Goal: Book appointment/travel/reservation

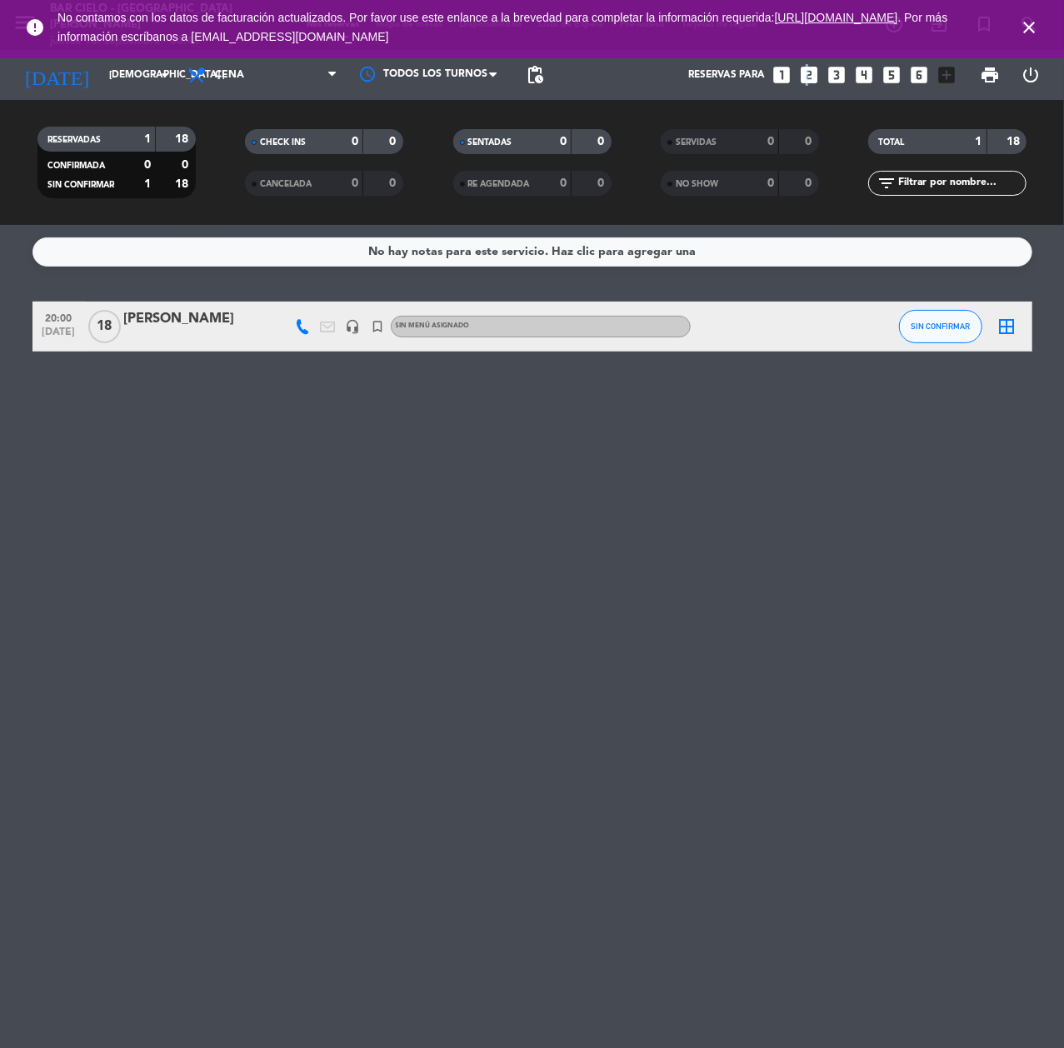
click at [805, 70] on icon "looks_two" at bounding box center [809, 75] width 22 height 22
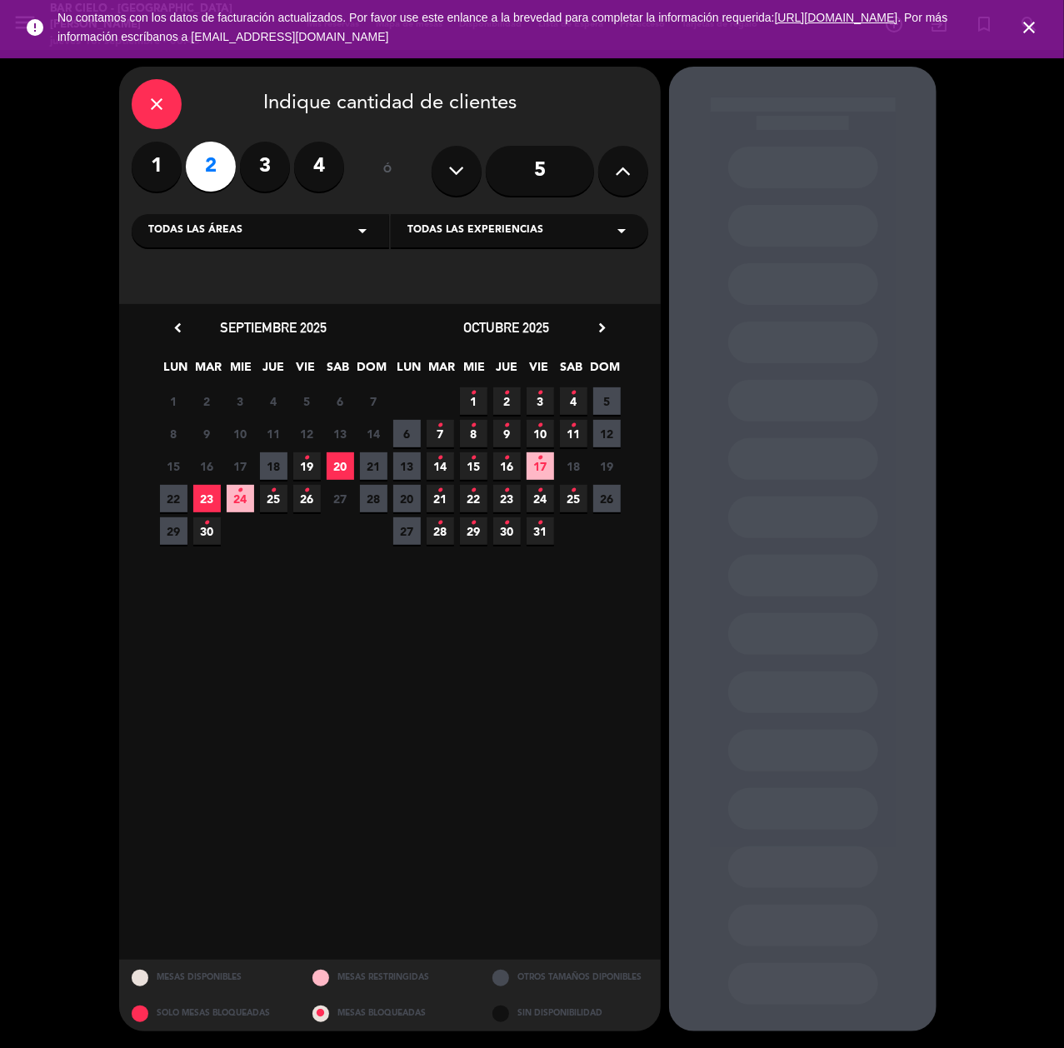
click at [198, 500] on span "23" at bounding box center [206, 498] width 27 height 27
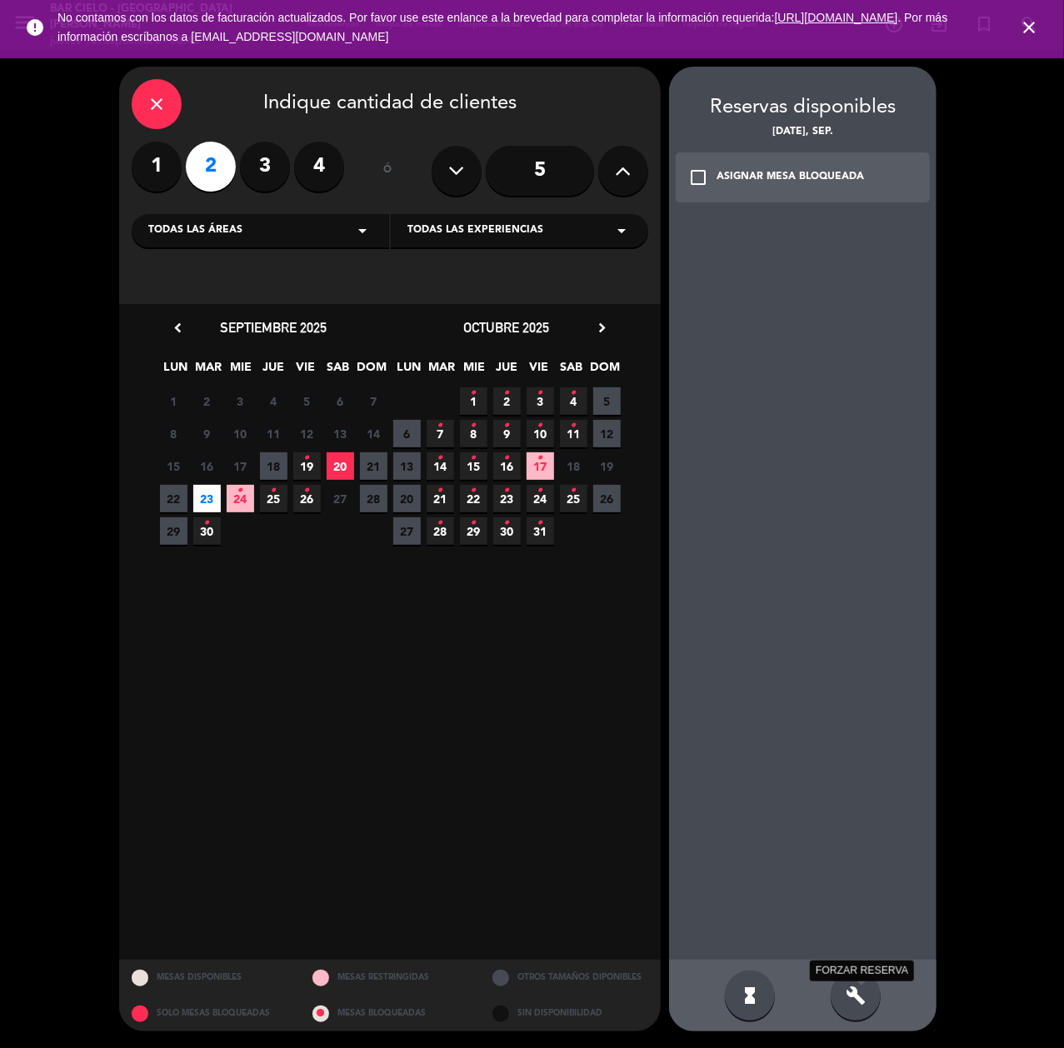
click at [856, 990] on icon "build" at bounding box center [855, 995] width 20 height 20
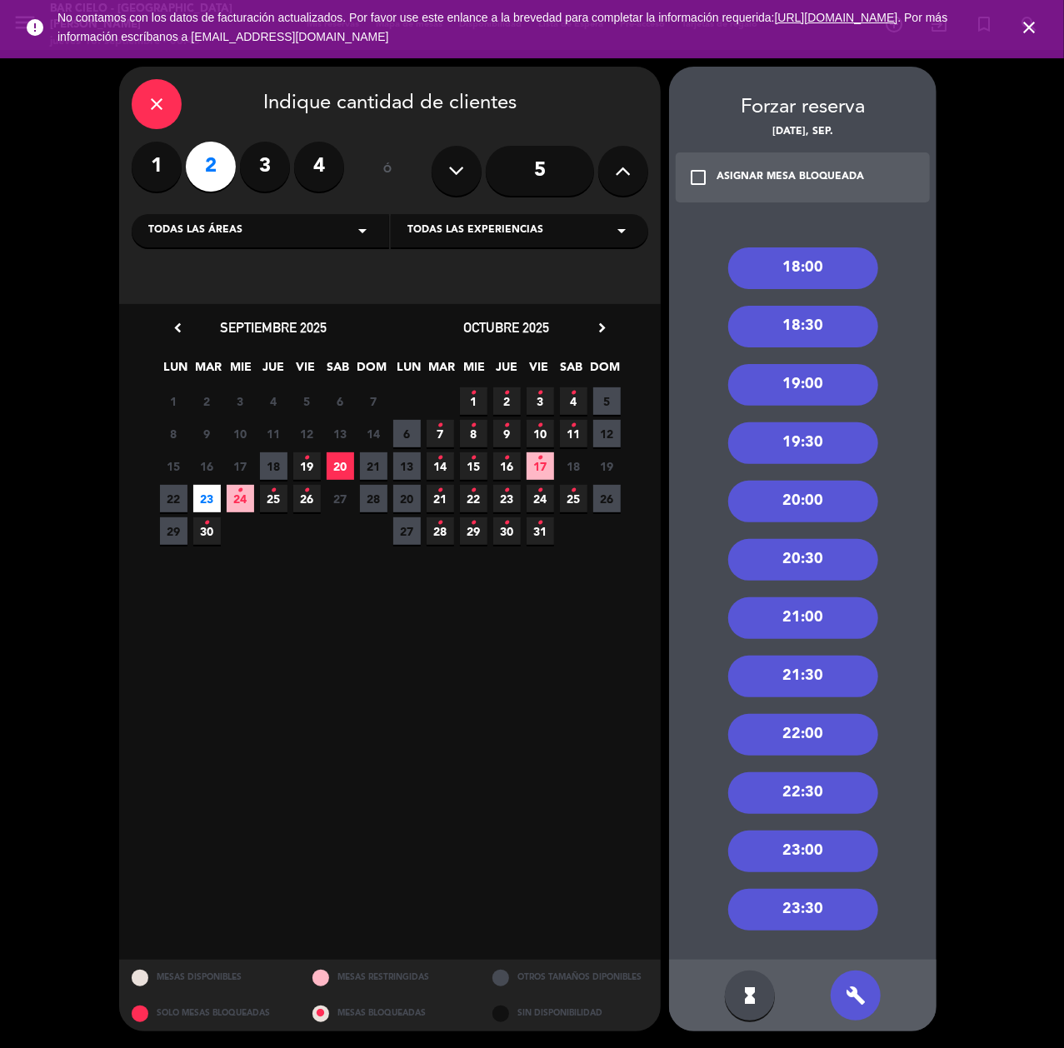
drag, startPoint x: 806, startPoint y: 740, endPoint x: 780, endPoint y: 675, distance: 71.0
click at [805, 736] on div "22:00" at bounding box center [803, 735] width 150 height 42
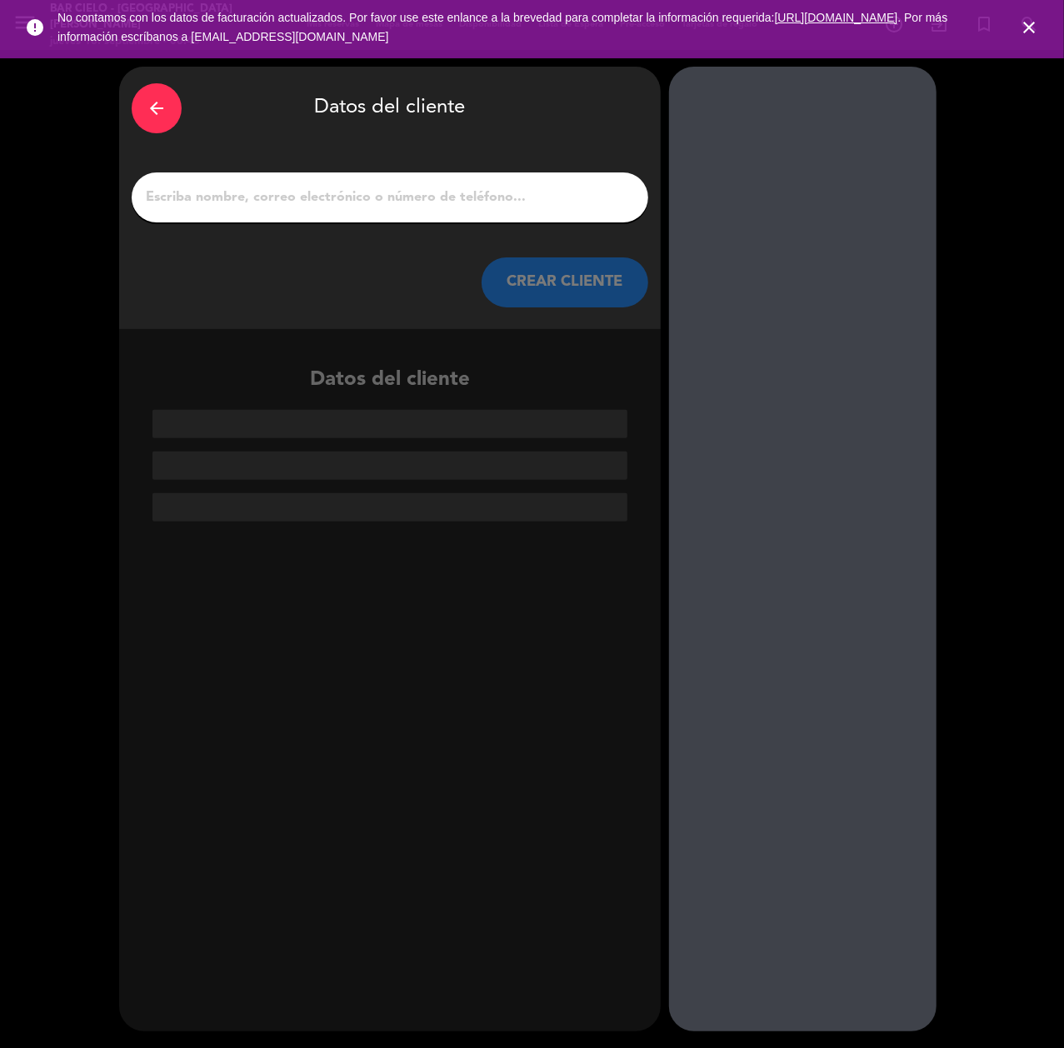
click at [346, 205] on input "1" at bounding box center [389, 197] width 491 height 23
paste input "[PERSON_NAME]"
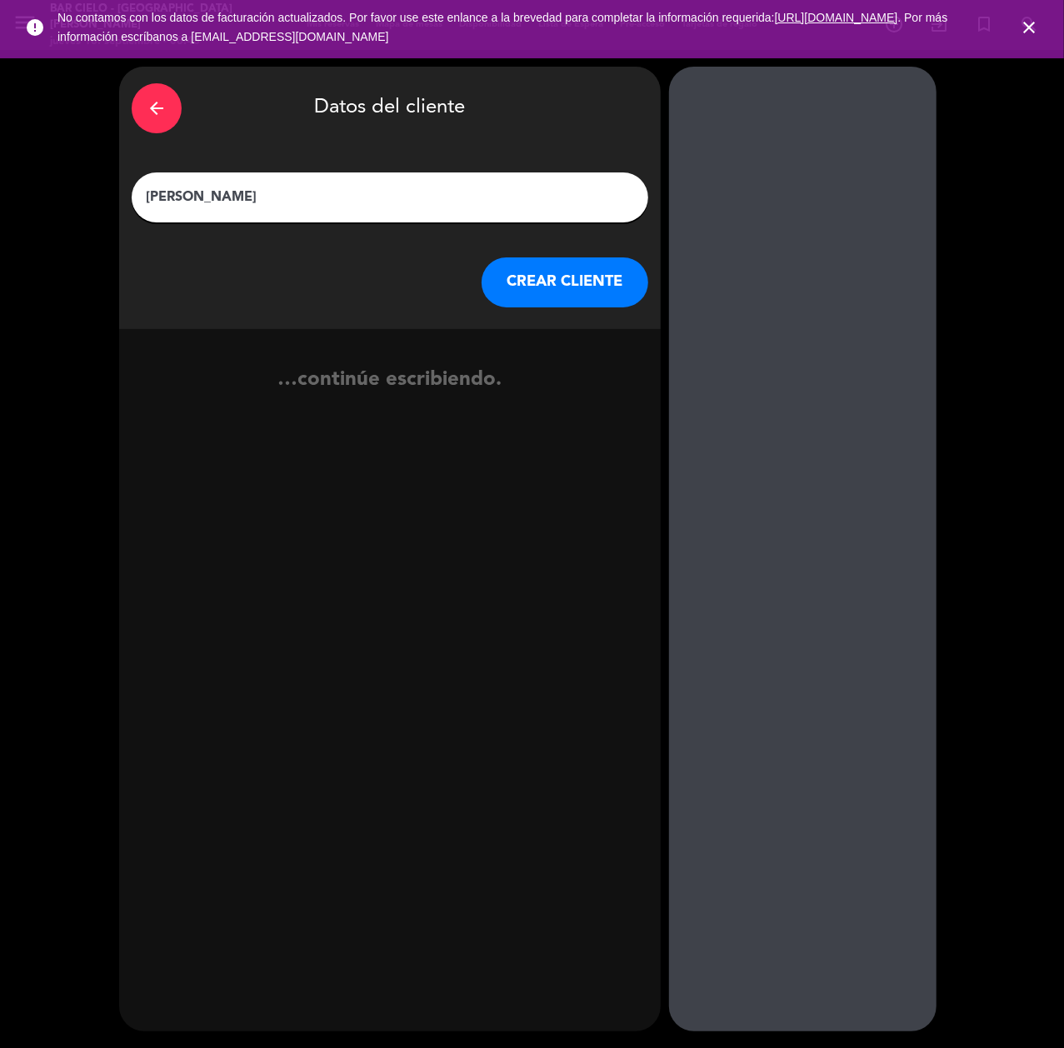
type input "[PERSON_NAME]"
drag, startPoint x: 551, startPoint y: 268, endPoint x: 27, endPoint y: 545, distance: 592.4
click at [546, 275] on button "CREAR CLIENTE" at bounding box center [564, 282] width 167 height 50
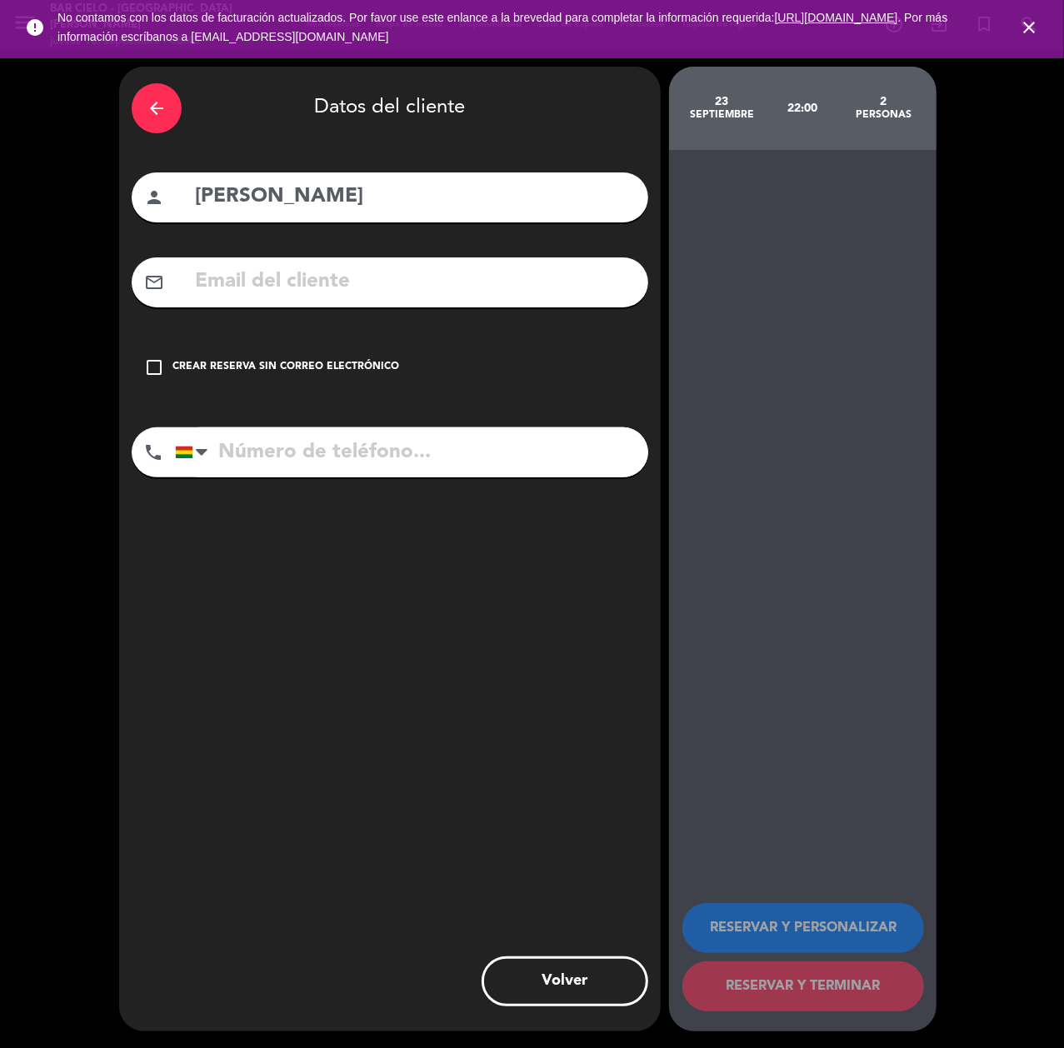
click at [388, 460] on input "tel" at bounding box center [411, 452] width 473 height 50
paste input "[PHONE_NUMBER]"
type input "[PHONE_NUMBER]"
click at [232, 381] on div "check_box_outline_blank Crear reserva sin correo electrónico" at bounding box center [390, 367] width 516 height 50
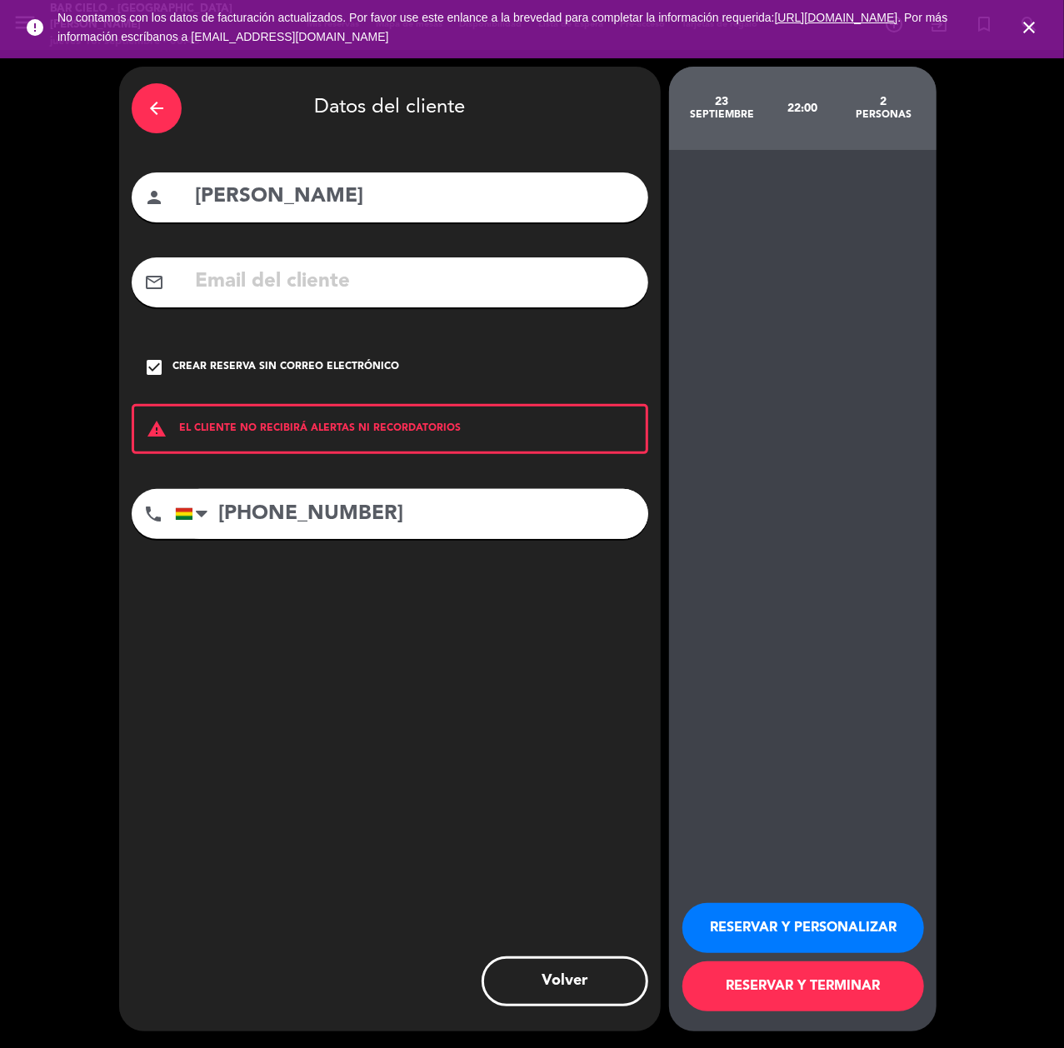
click at [748, 914] on button "RESERVAR Y PERSONALIZAR" at bounding box center [803, 928] width 242 height 50
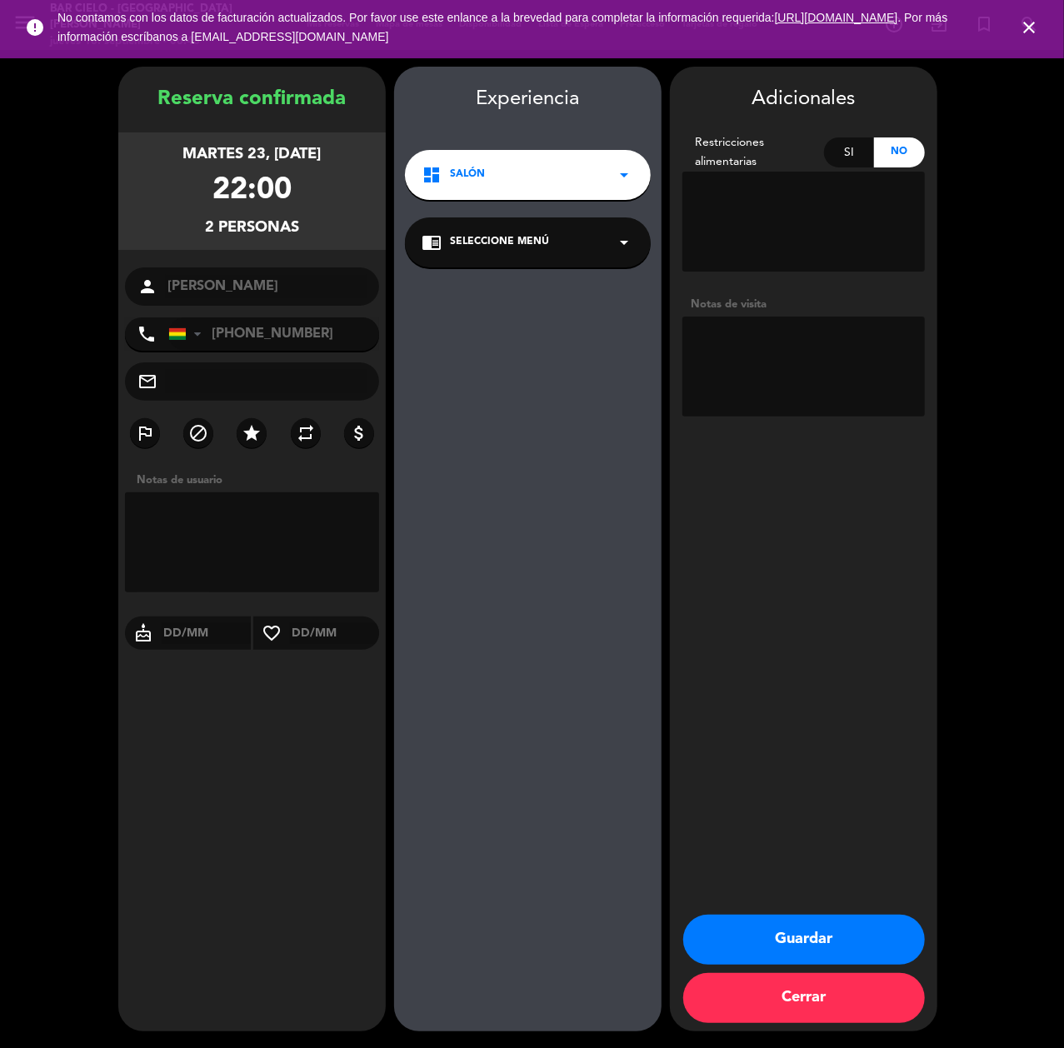
click at [103, 871] on booking-confirmed "Reserva confirmada martes 23, [DATE] 22:00 2 personas person [PERSON_NAME] phon…" at bounding box center [532, 549] width 1030 height 964
drag, startPoint x: 771, startPoint y: 937, endPoint x: 727, endPoint y: 911, distance: 51.1
click at [770, 937] on button "Guardar" at bounding box center [804, 939] width 242 height 50
